Goal: Contribute content

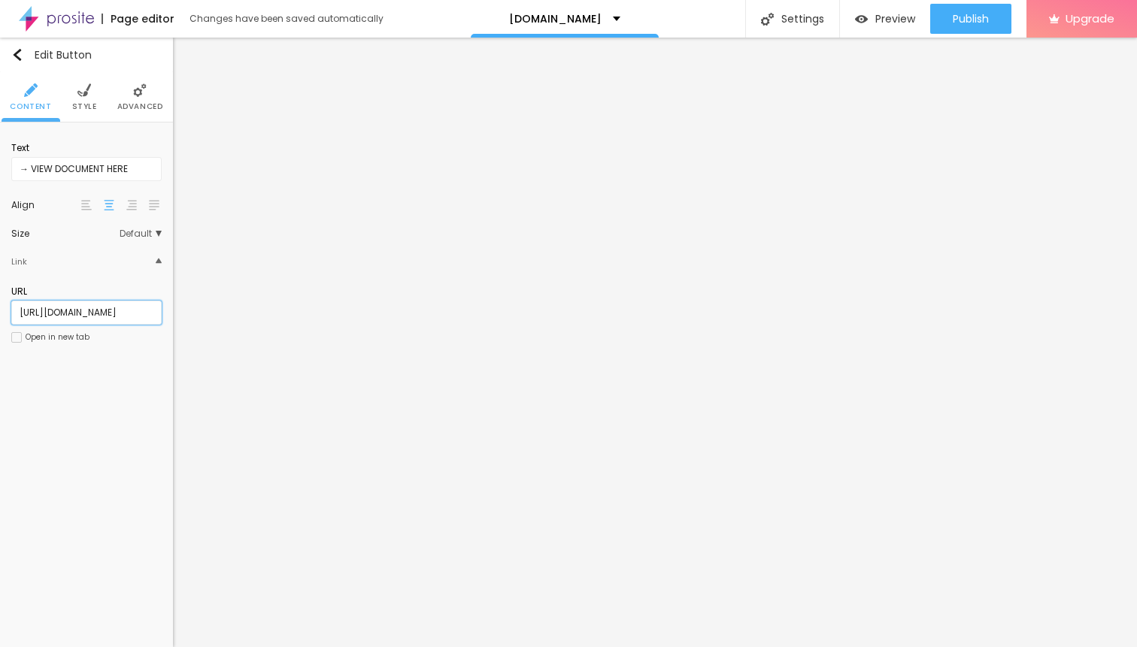
drag, startPoint x: 145, startPoint y: 317, endPoint x: 17, endPoint y: 319, distance: 128.6
click at [17, 319] on input "[URL][DOMAIN_NAME]" at bounding box center [86, 313] width 150 height 24
paste input "[URL][DOMAIN_NAME]"
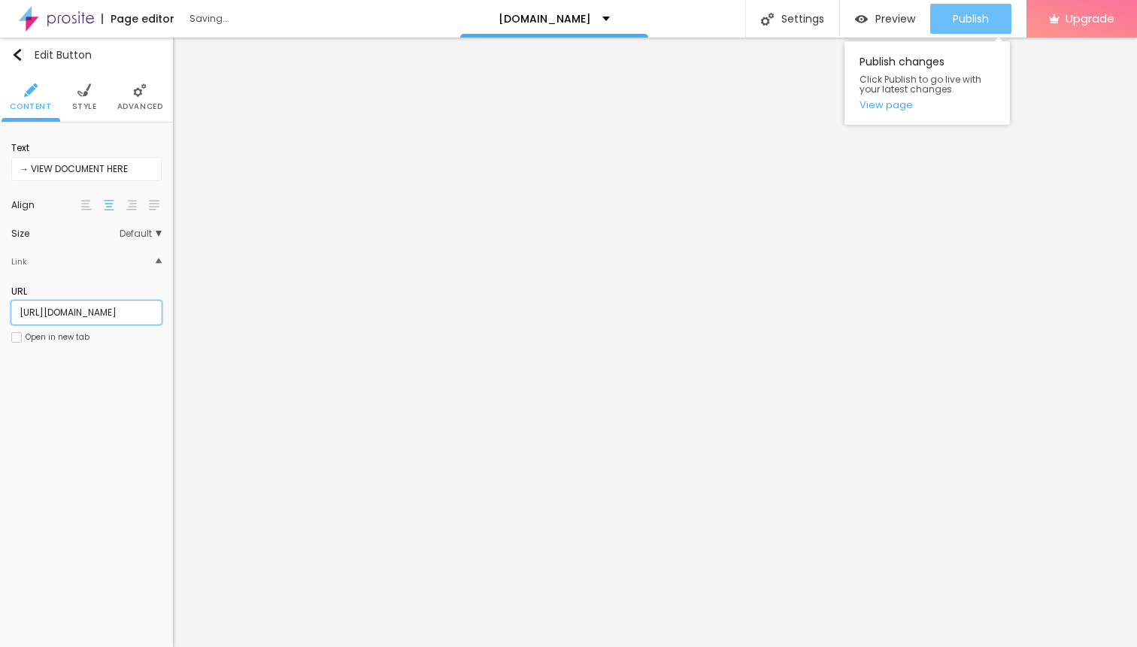
type input "[URL][DOMAIN_NAME]"
click at [980, 28] on div "Publish" at bounding box center [971, 19] width 36 height 30
click at [957, 23] on span "Publish" at bounding box center [971, 19] width 36 height 12
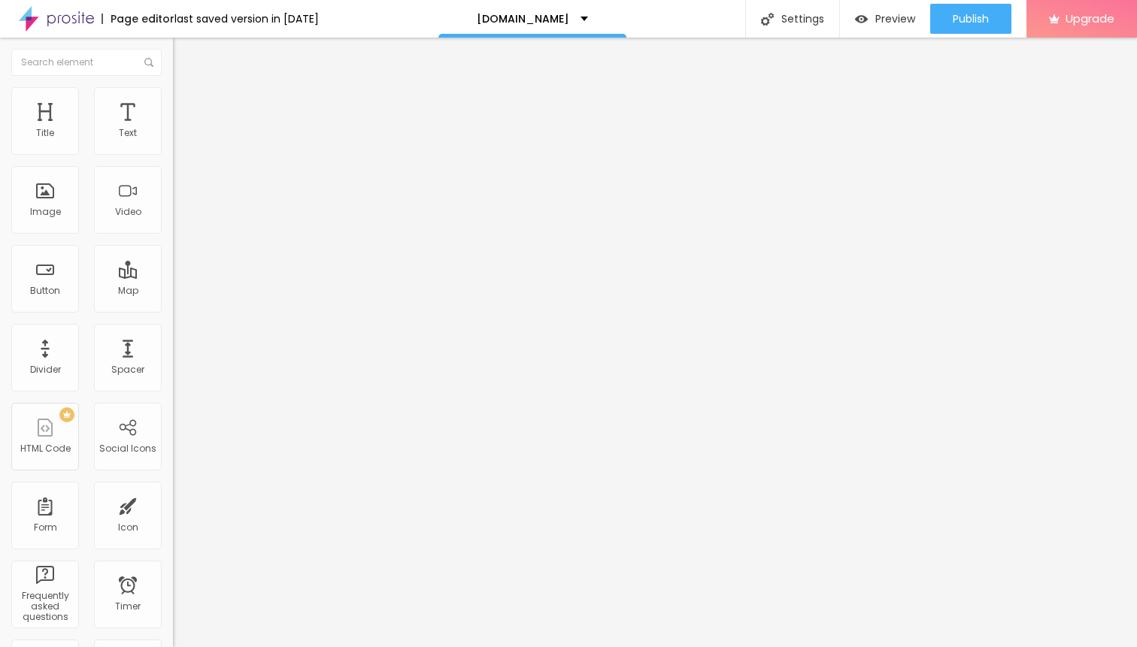
drag, startPoint x: 140, startPoint y: 320, endPoint x: 2, endPoint y: 322, distance: 138.4
click at [173, 310] on input "[URL][DOMAIN_NAME]" at bounding box center [263, 302] width 180 height 15
drag, startPoint x: 141, startPoint y: 318, endPoint x: 0, endPoint y: 320, distance: 140.6
click at [173, 310] on input "[URL][DOMAIN_NAME]" at bounding box center [263, 302] width 180 height 15
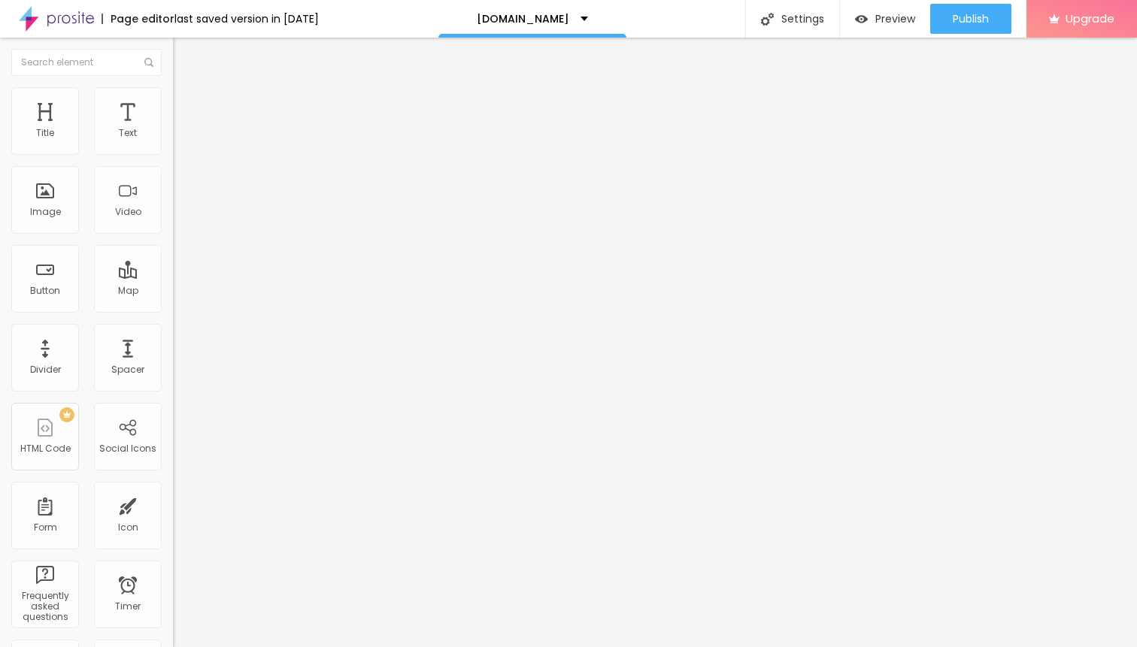
paste input "4710.cornesllins.com"
type input "[URL][DOMAIN_NAME]"
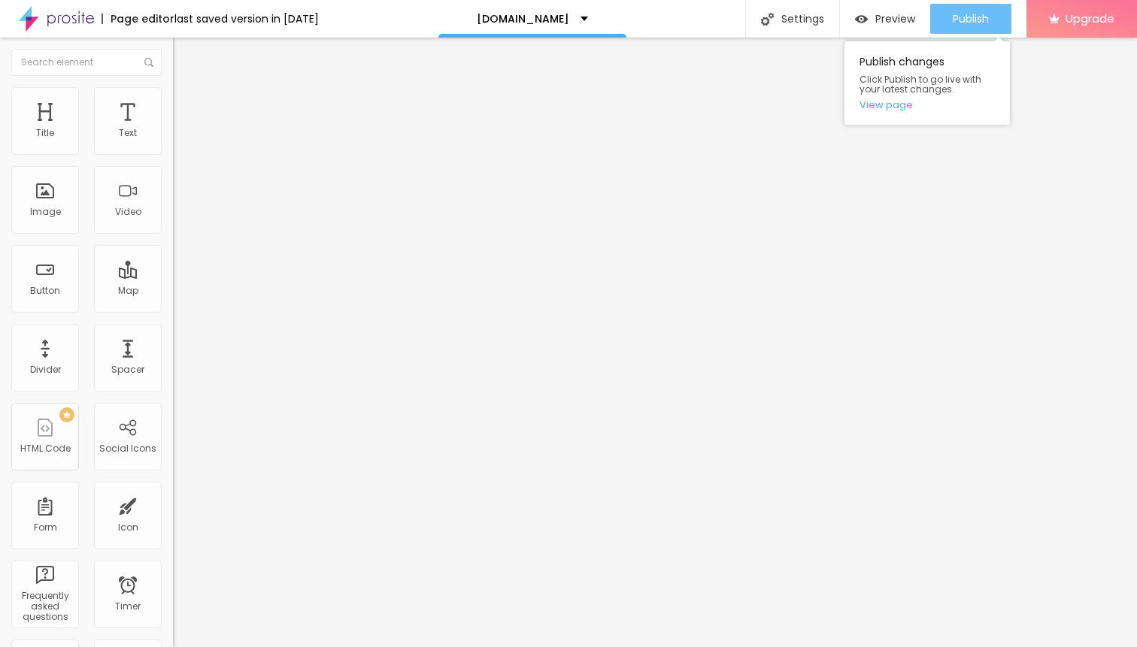
click at [966, 29] on div "Publish" at bounding box center [971, 19] width 36 height 30
click at [959, 20] on span "Publish" at bounding box center [971, 19] width 36 height 12
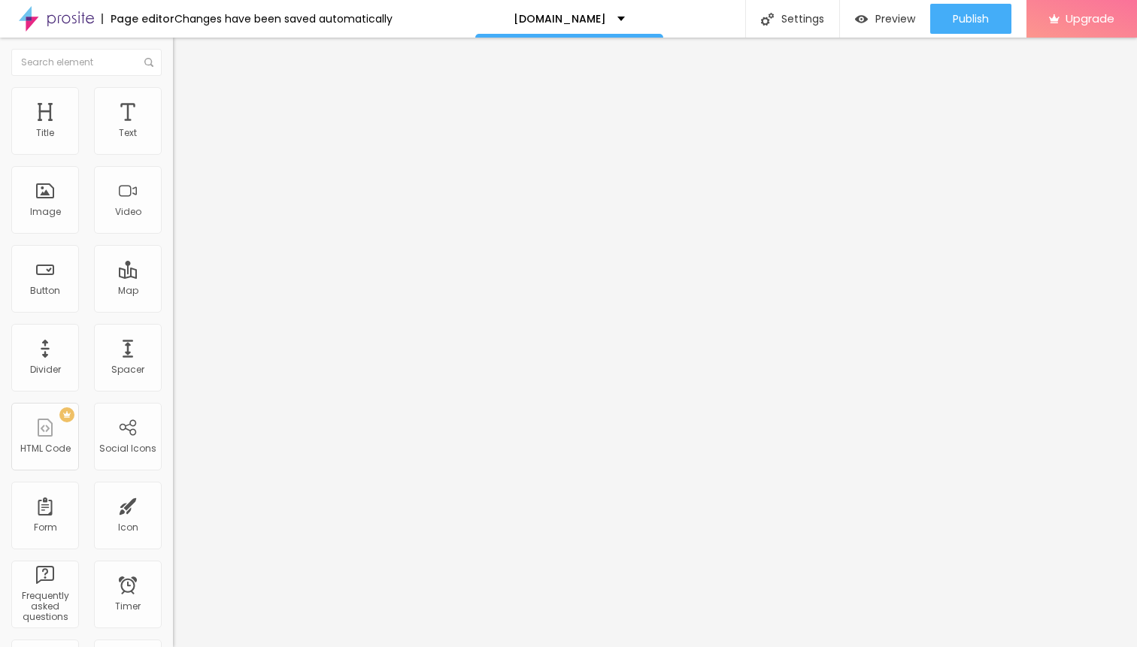
click at [41, 22] on img at bounding box center [56, 19] width 75 height 38
